Goal: Information Seeking & Learning: Learn about a topic

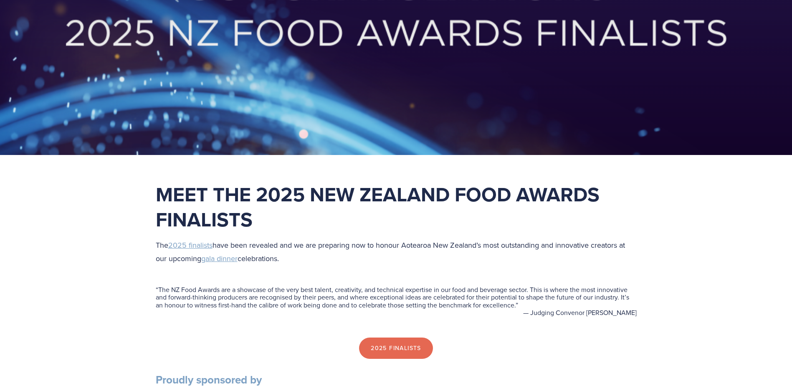
scroll to position [167, 0]
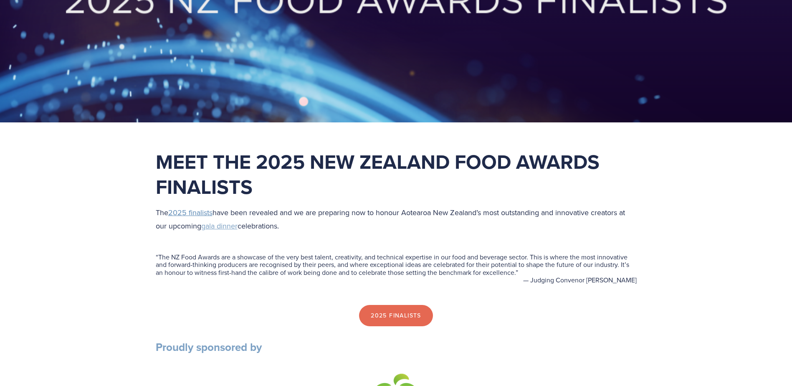
click at [202, 212] on span "2025 finalists" at bounding box center [190, 212] width 44 height 10
click at [228, 225] on span "gala dinner" at bounding box center [219, 225] width 36 height 10
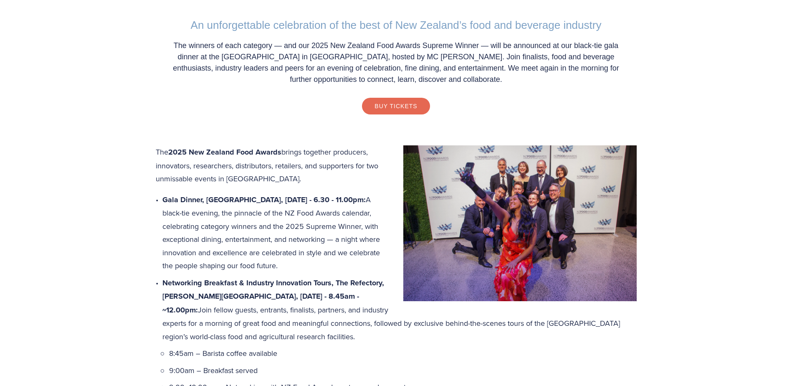
scroll to position [334, 0]
